Goal: Information Seeking & Learning: Find contact information

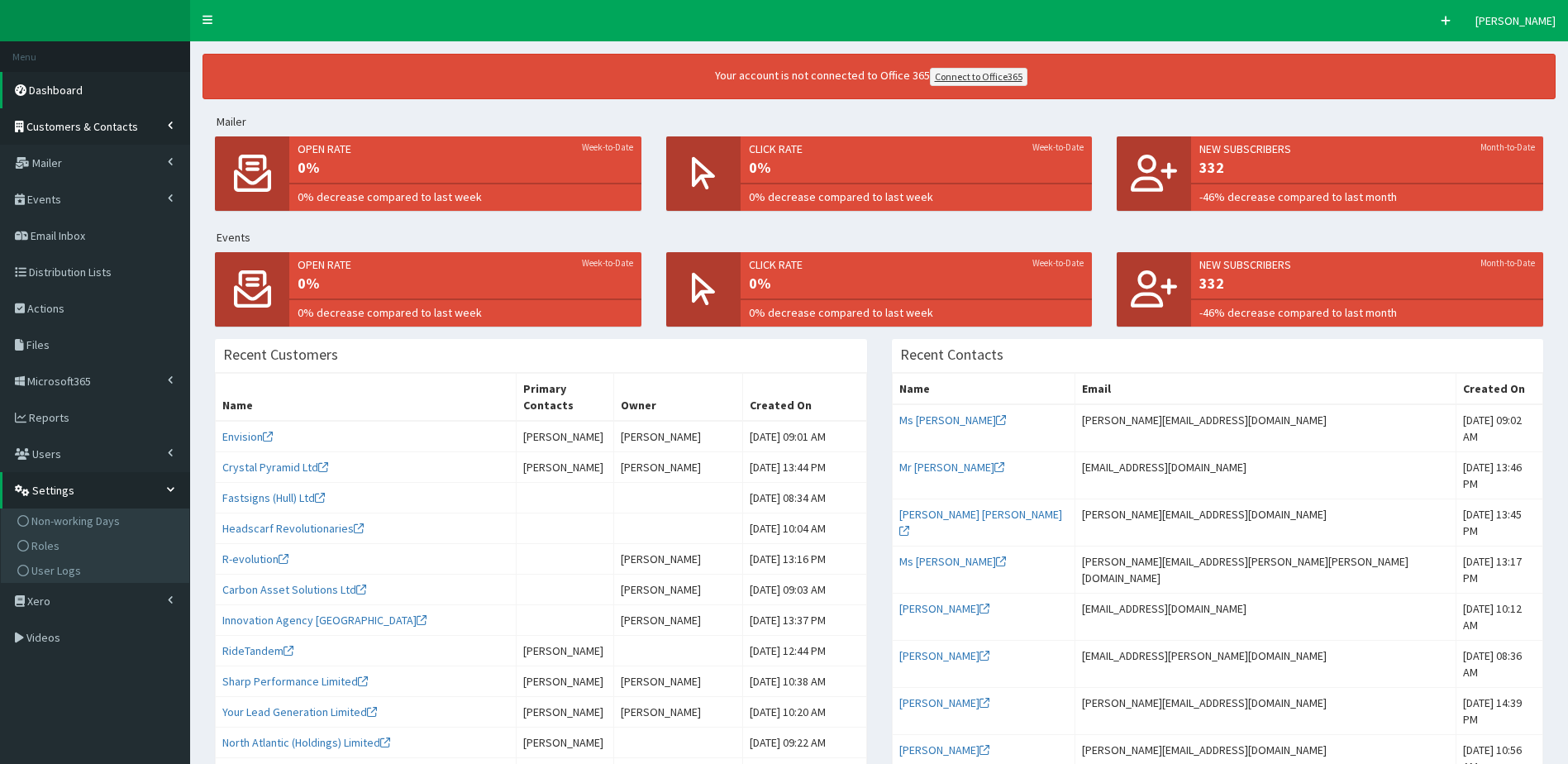
click at [117, 120] on span "Customers & Contacts" at bounding box center [82, 126] width 112 height 15
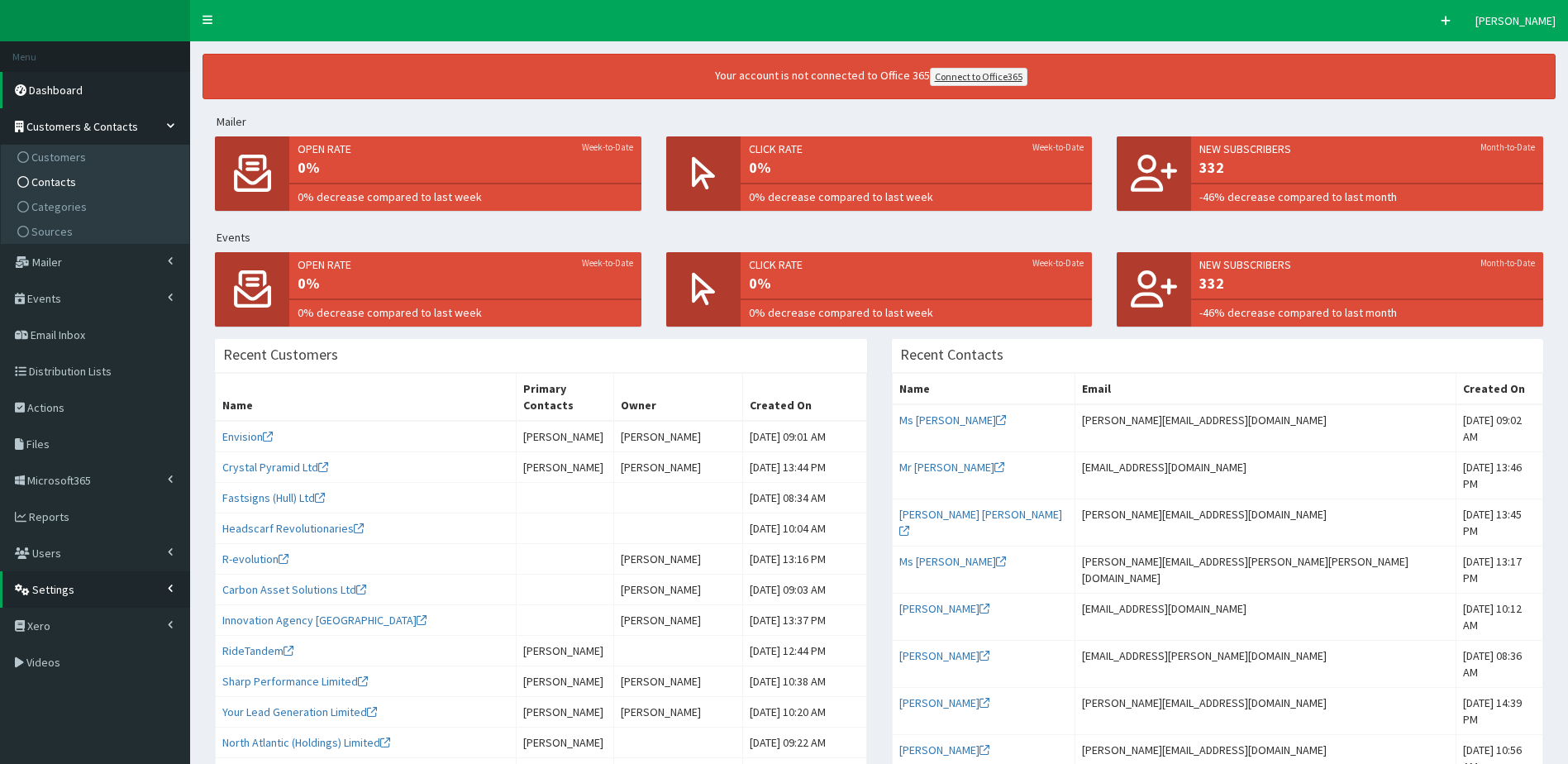
click at [62, 177] on span "Contacts" at bounding box center [53, 181] width 44 height 15
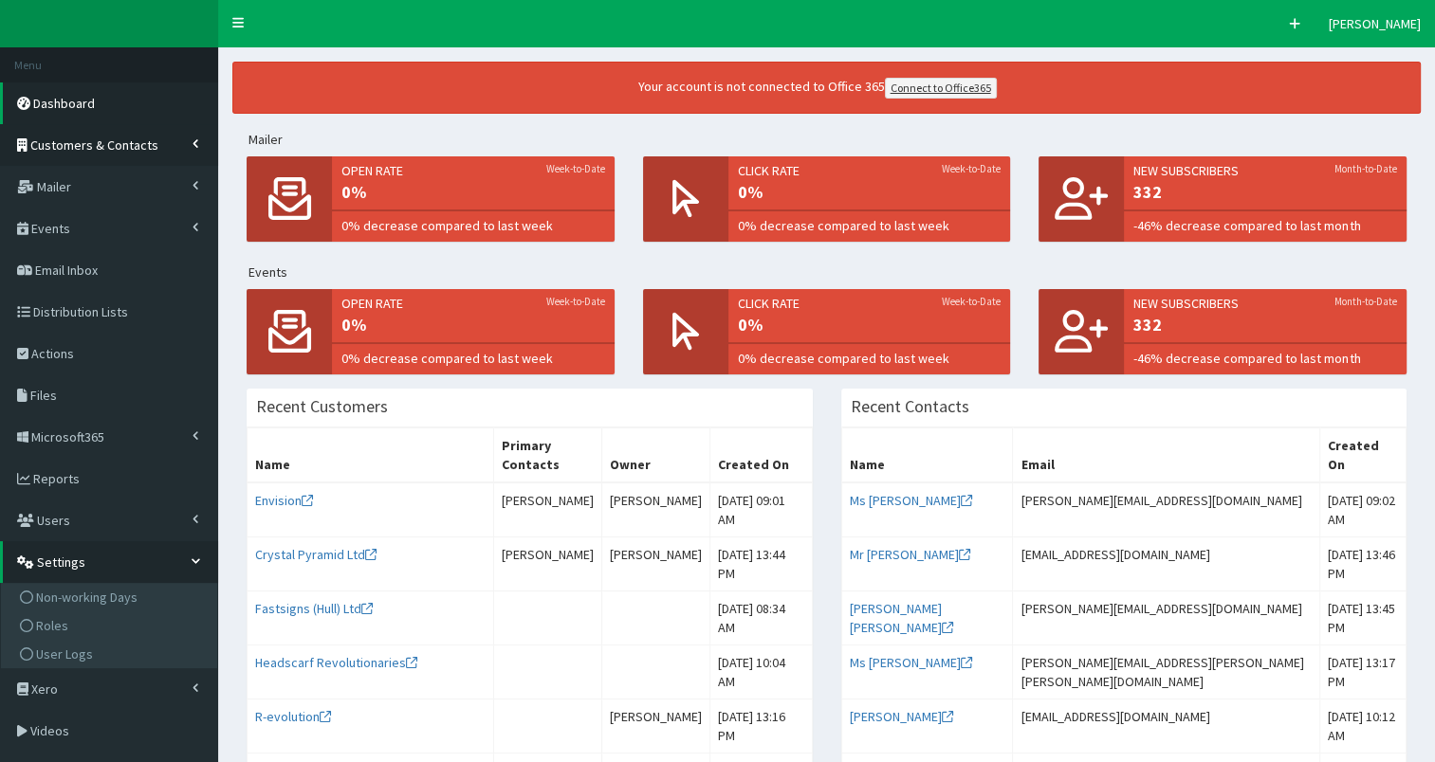
click at [93, 148] on span "Customers & Contacts" at bounding box center [94, 145] width 128 height 17
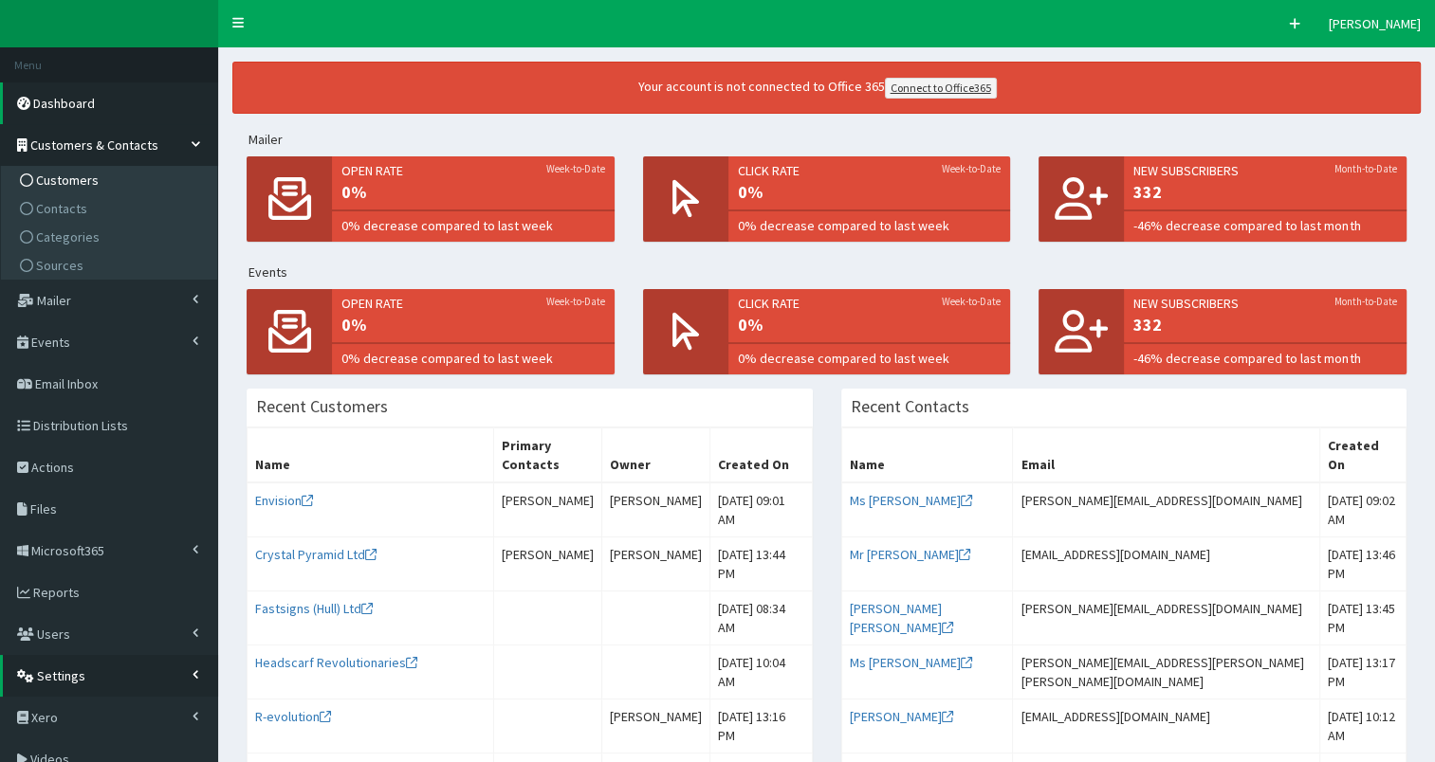
click at [92, 179] on span "Customers" at bounding box center [67, 180] width 63 height 17
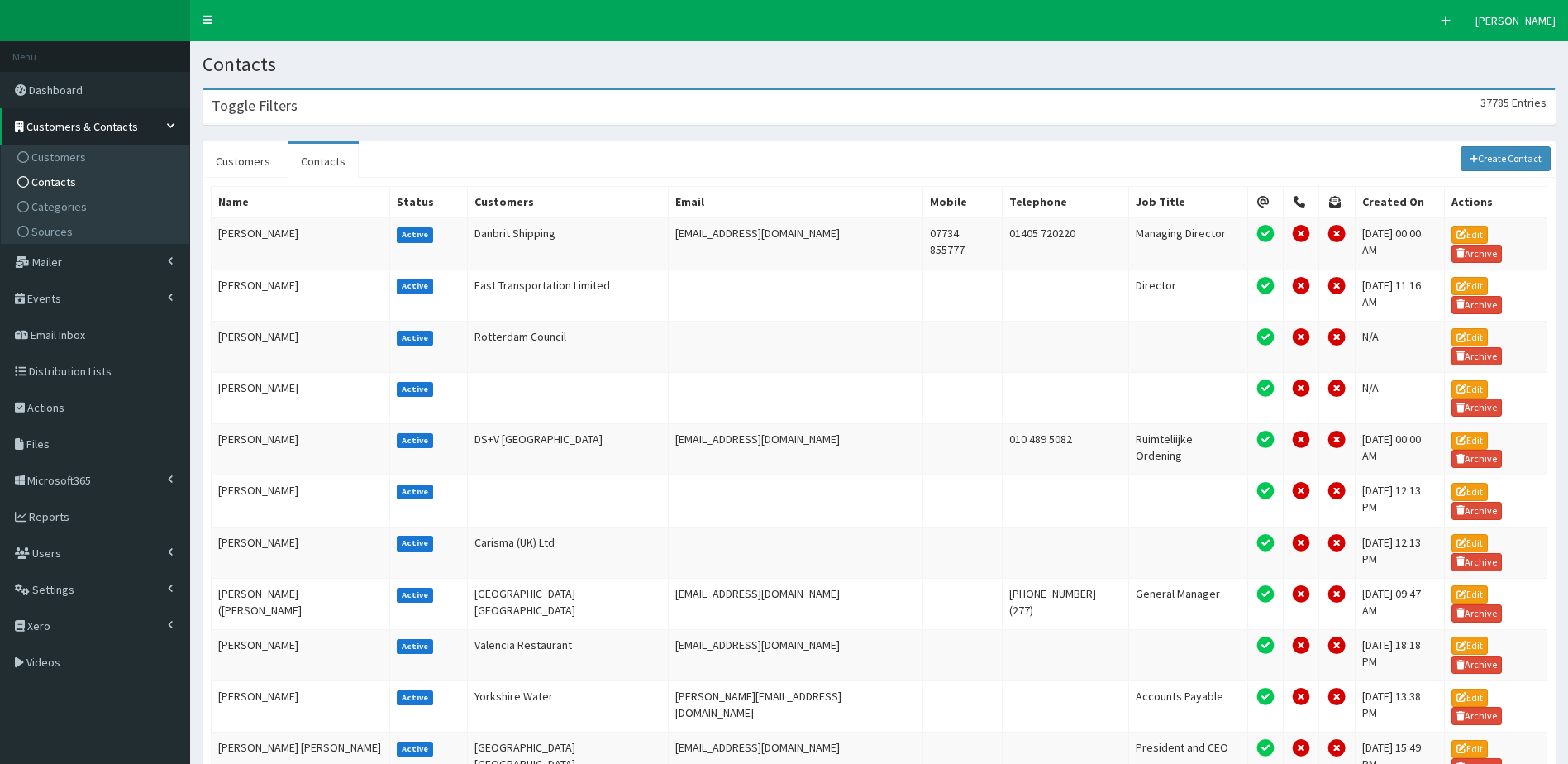
click at [804, 97] on div "Toggle Filters 37785 Entries" at bounding box center [879, 106] width 1351 height 34
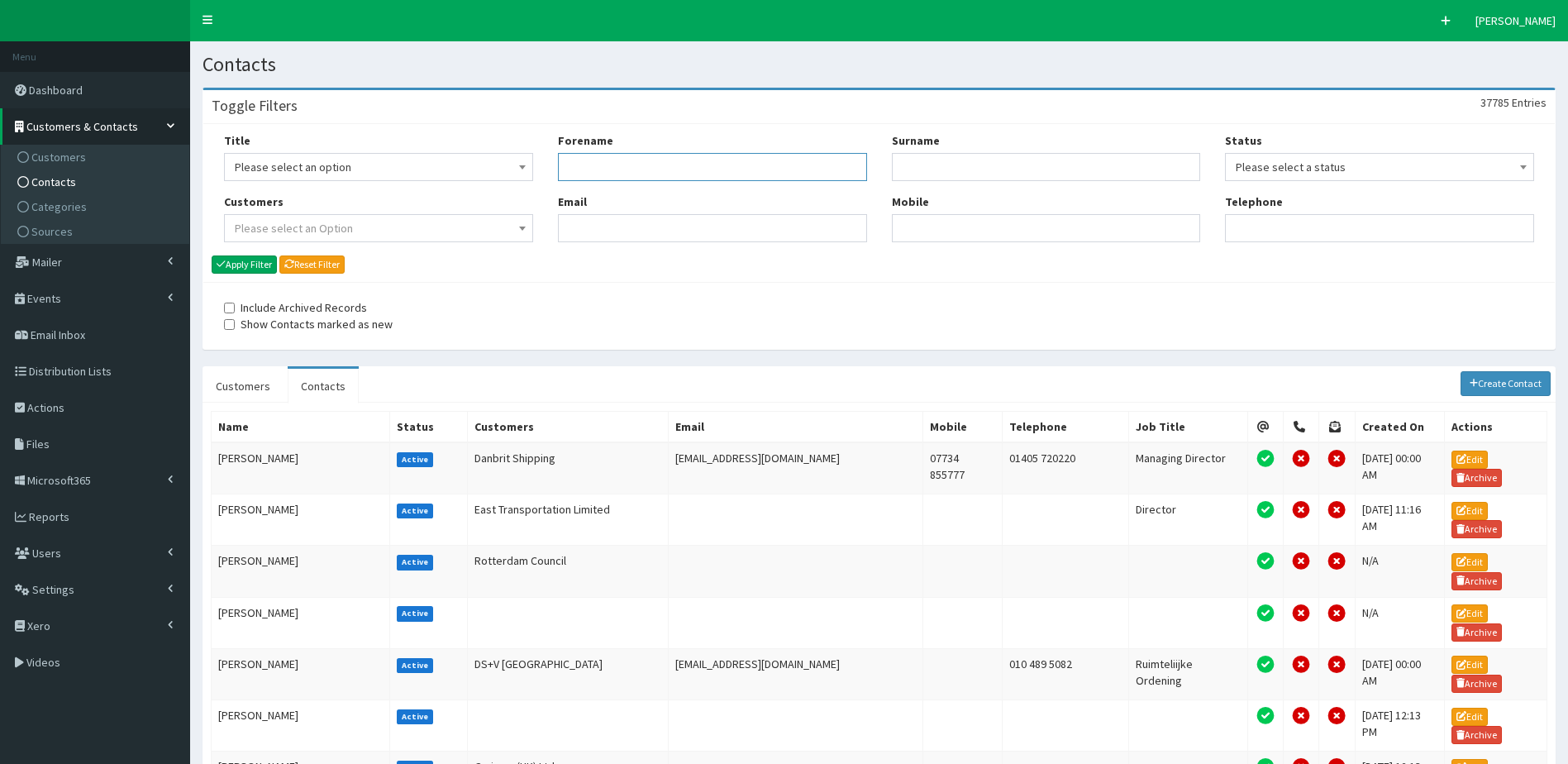
click at [641, 160] on input "Forename" at bounding box center [712, 167] width 309 height 28
type input "[PERSON_NAME]"
click at [212, 256] on button "Apply Filter" at bounding box center [244, 264] width 65 height 18
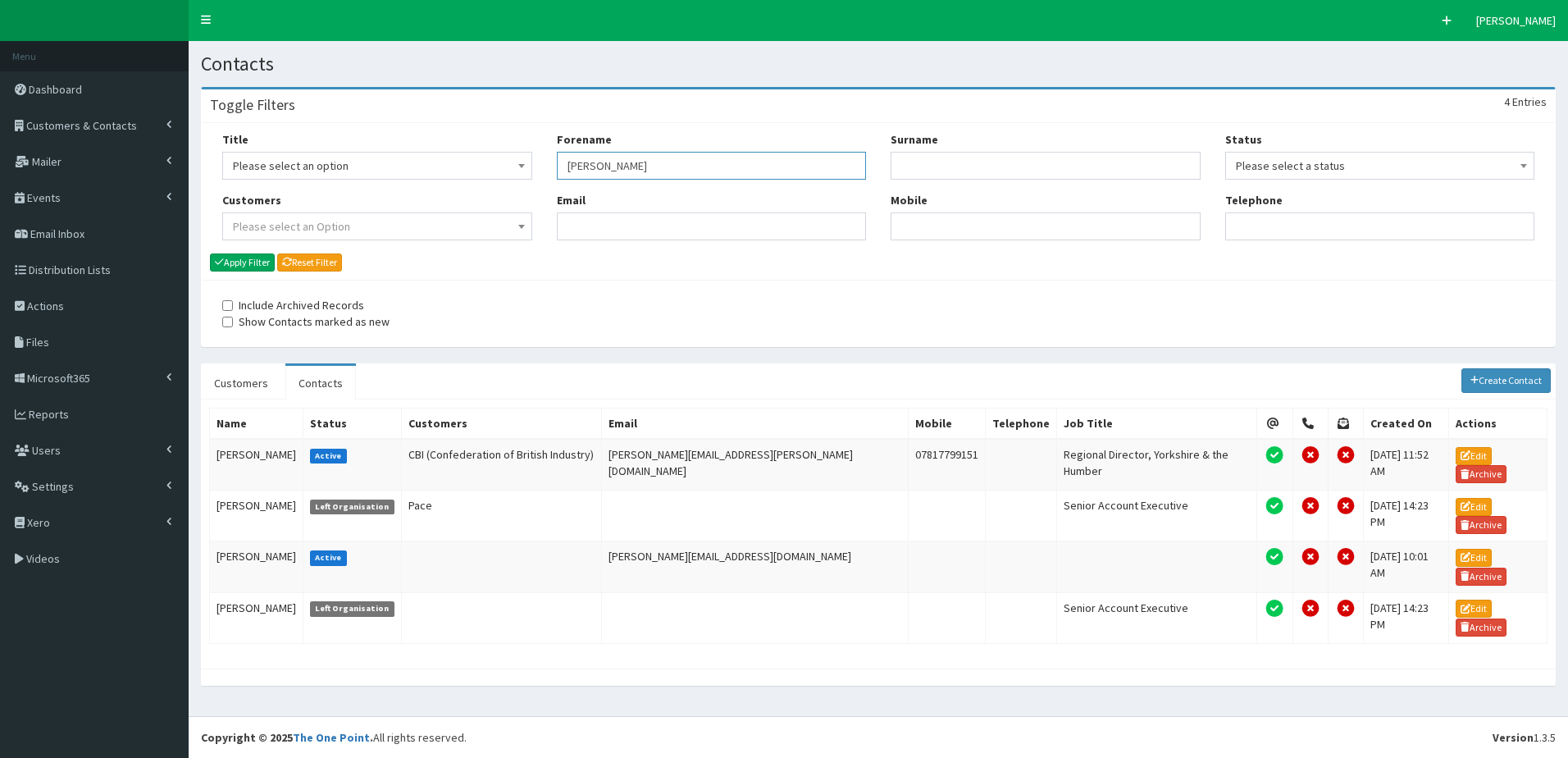
click at [629, 158] on input "beckie" at bounding box center [712, 165] width 310 height 28
type input "bekki"
click at [210, 254] on button "Apply Filter" at bounding box center [242, 262] width 65 height 18
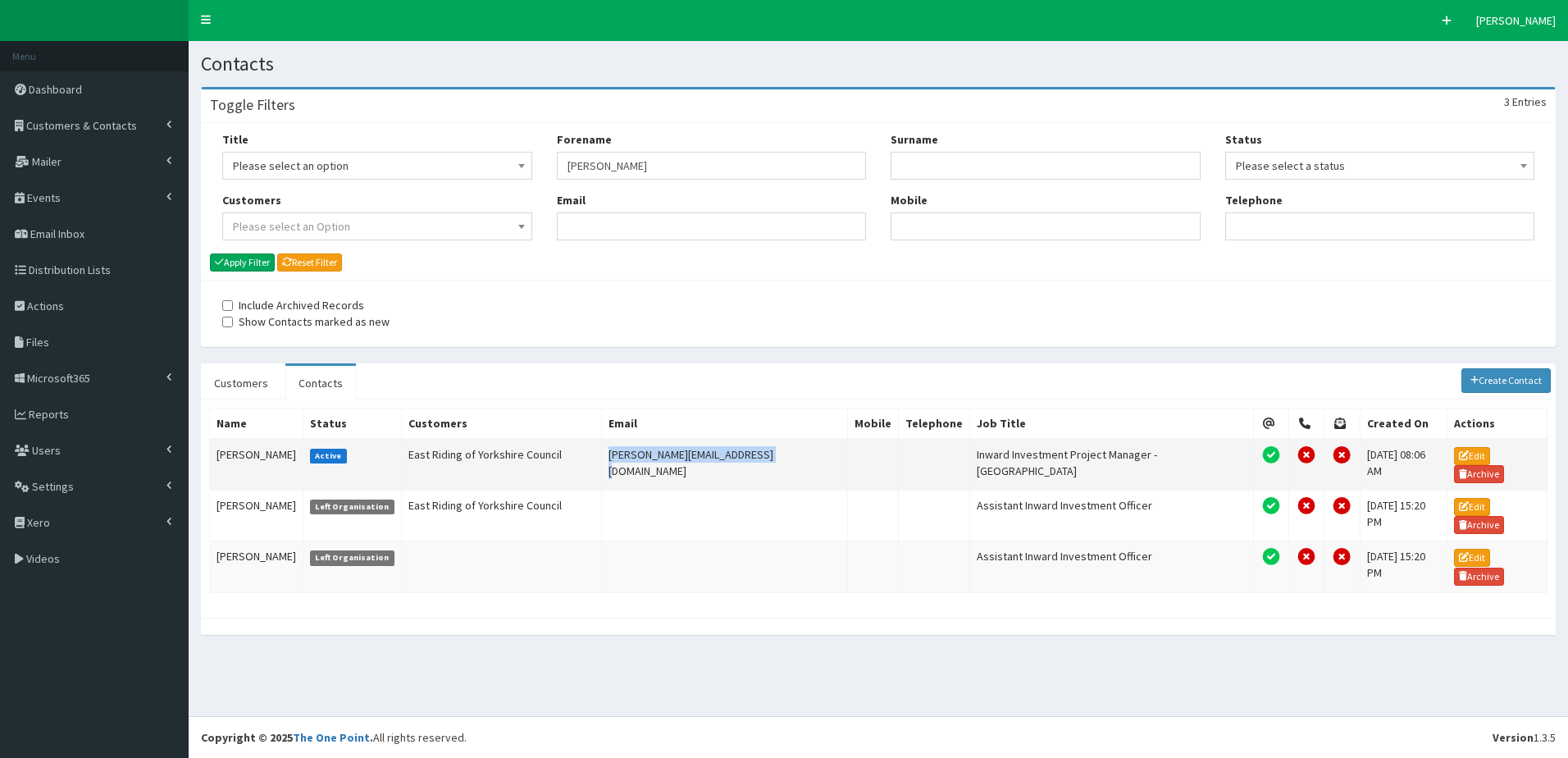
drag, startPoint x: 773, startPoint y: 455, endPoint x: 615, endPoint y: 458, distance: 158.0
click at [615, 458] on td "[PERSON_NAME][EMAIL_ADDRESS][DOMAIN_NAME]" at bounding box center [725, 465] width 246 height 52
copy td "[PERSON_NAME][EMAIL_ADDRESS][DOMAIN_NAME]"
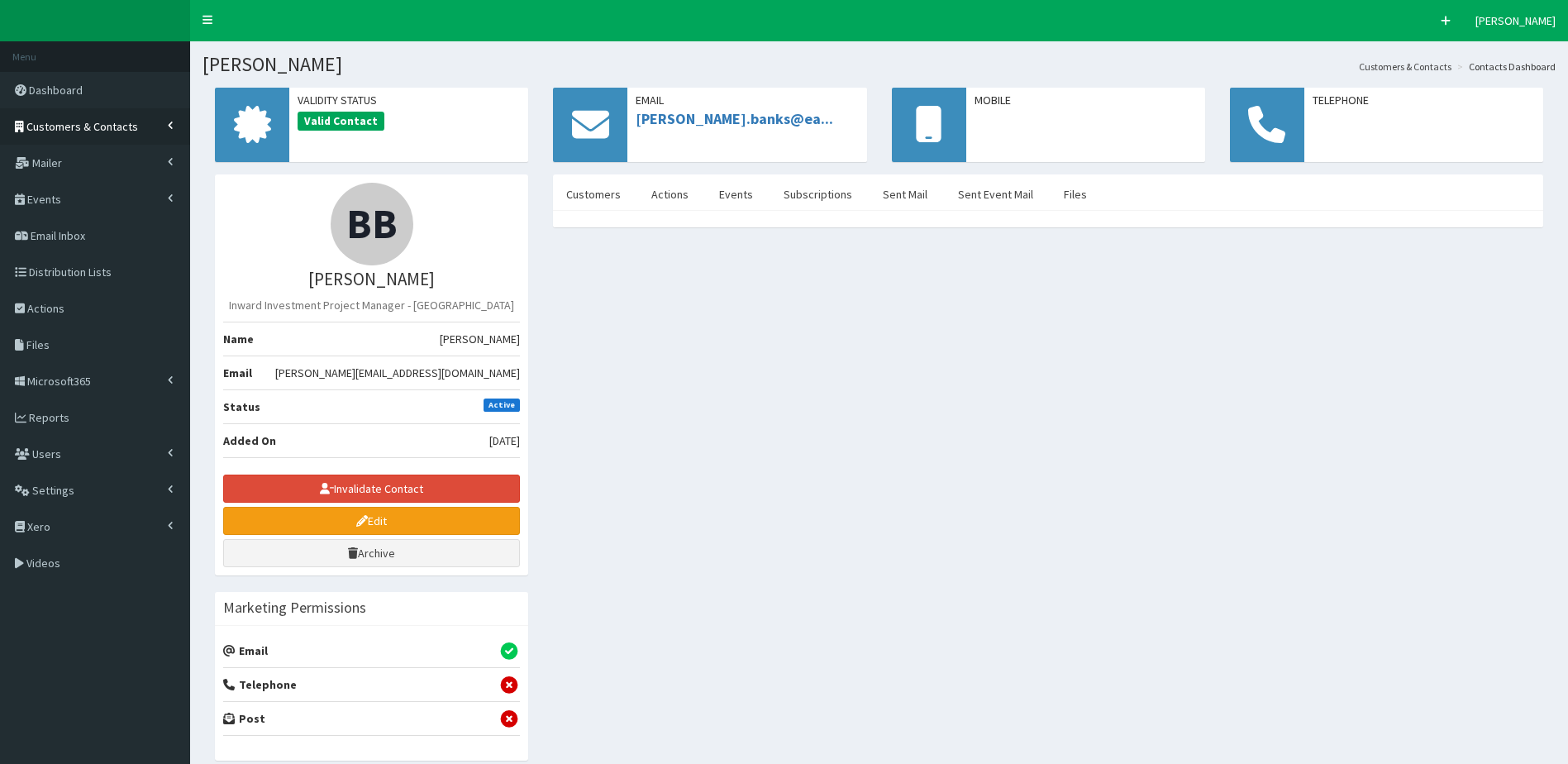
click at [88, 128] on span "Customers & Contacts" at bounding box center [82, 126] width 112 height 15
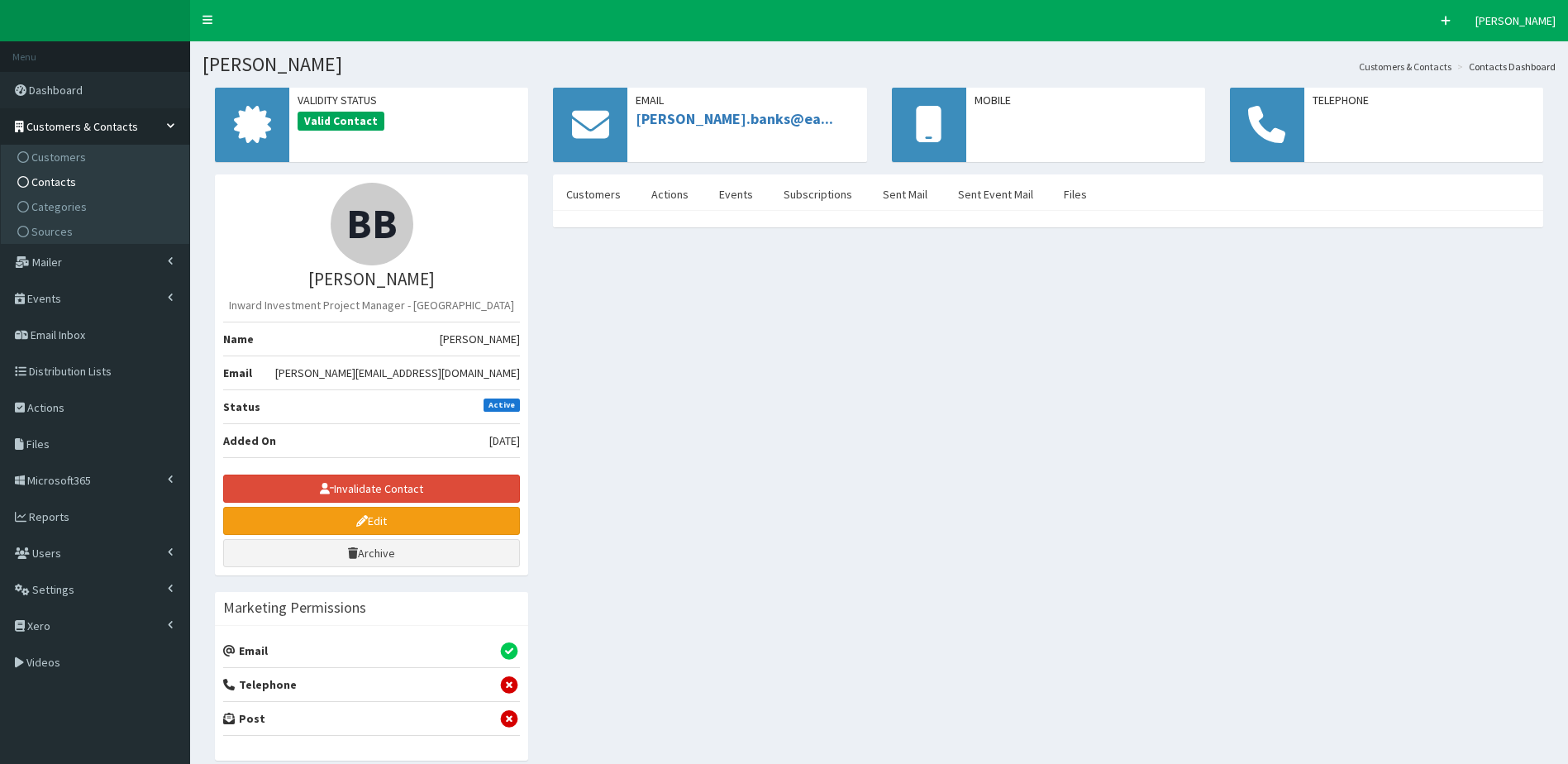
click at [90, 183] on link "Contacts" at bounding box center [97, 181] width 184 height 24
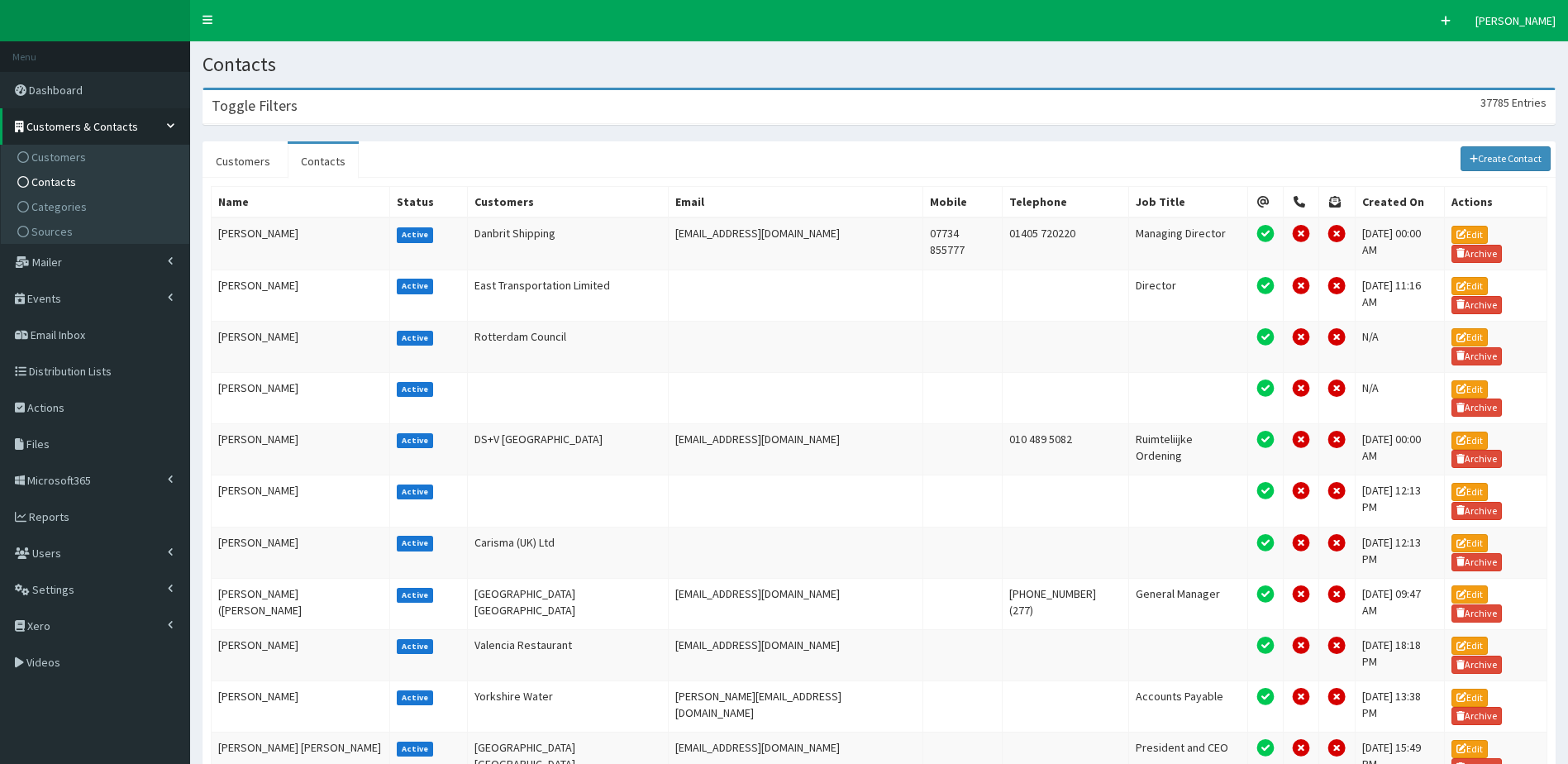
click at [648, 110] on div "Toggle Filters 37785 Entries" at bounding box center [879, 106] width 1351 height 34
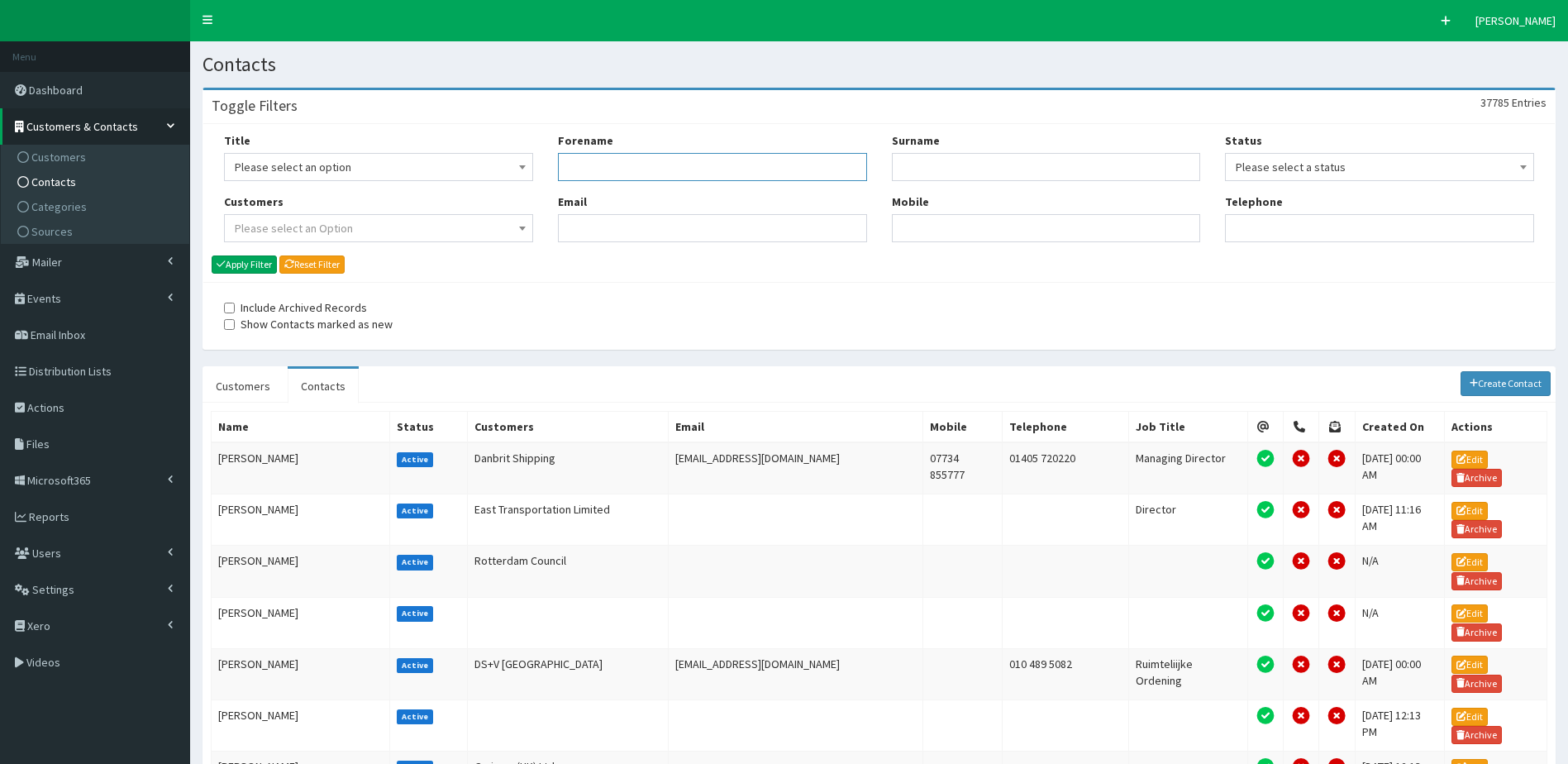
click at [611, 167] on input "Forename" at bounding box center [712, 167] width 309 height 28
type input "[PERSON_NAME]"
click at [212, 256] on button "Apply Filter" at bounding box center [244, 264] width 65 height 18
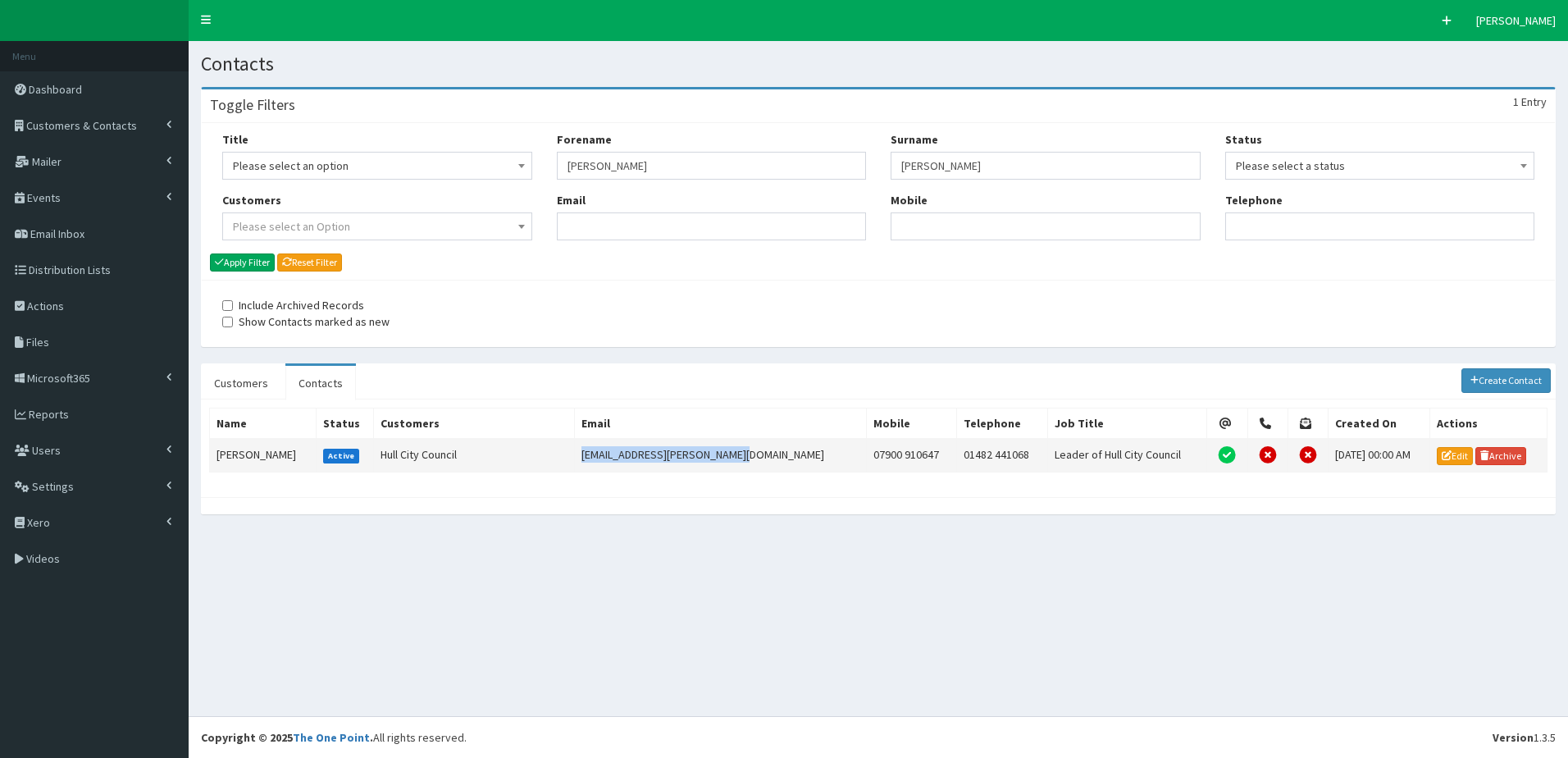
drag, startPoint x: 697, startPoint y: 454, endPoint x: 554, endPoint y: 457, distance: 143.0
click at [574, 457] on td "[EMAIL_ADDRESS][PERSON_NAME][DOMAIN_NAME]" at bounding box center [720, 455] width 292 height 33
copy td "[EMAIL_ADDRESS][PERSON_NAME][DOMAIN_NAME]"
